Goal: Browse casually: Explore the website without a specific task or goal

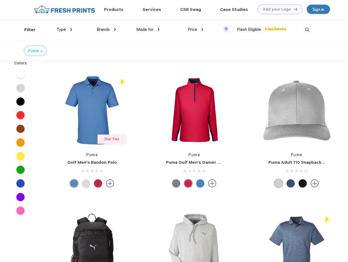
click at [278, 9] on link "Add your Logo Design Tool" at bounding box center [279, 10] width 45 height 10
click at [0, 0] on div "Design Tool" at bounding box center [0, 0] width 0 height 0
click at [293, 9] on link "Add your Logo Design Tool" at bounding box center [279, 10] width 45 height 10
click at [26, 30] on div "Filter" at bounding box center [29, 30] width 11 height 6
click at [64, 29] on span "Type" at bounding box center [61, 29] width 10 height 5
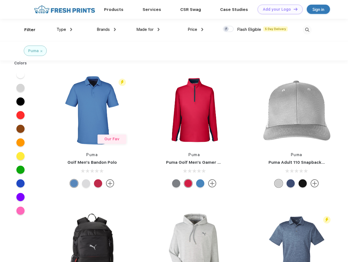
click at [106, 29] on span "Brands" at bounding box center [103, 29] width 13 height 5
click at [148, 29] on span "Made for" at bounding box center [144, 29] width 17 height 5
click at [195, 29] on span "Price" at bounding box center [192, 29] width 10 height 5
click at [228, 29] on div at bounding box center [228, 29] width 11 height 6
click at [226, 29] on input "checkbox" at bounding box center [225, 28] width 4 height 4
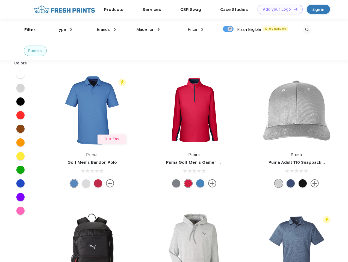
click at [307, 30] on img at bounding box center [306, 29] width 9 height 9
